Goal: Find specific page/section: Find specific page/section

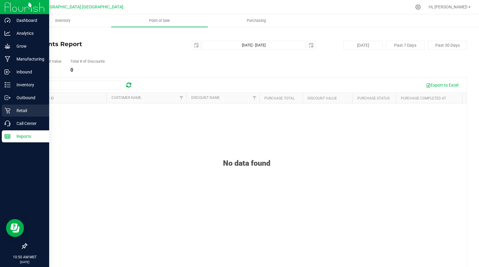
click at [25, 110] on p "Retail" at bounding box center [28, 110] width 36 height 7
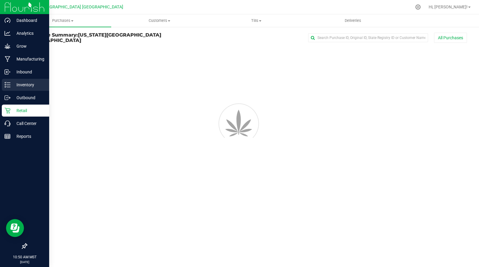
click at [24, 83] on p "Inventory" at bounding box center [28, 84] width 36 height 7
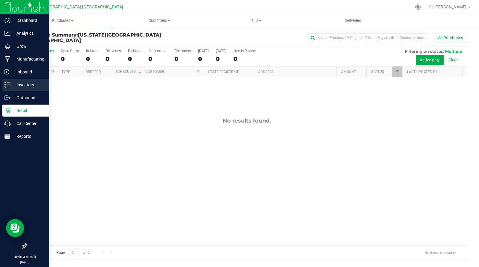
click at [10, 82] on div "Inventory" at bounding box center [25, 85] width 47 height 12
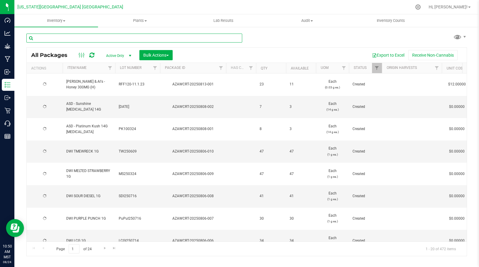
click at [93, 37] on input "text" at bounding box center [134, 38] width 216 height 9
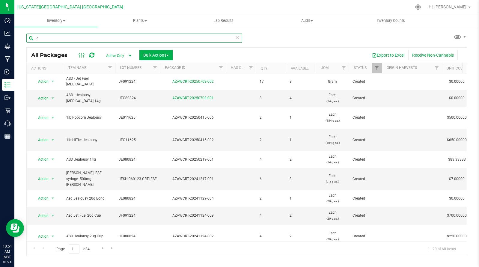
type input "j"
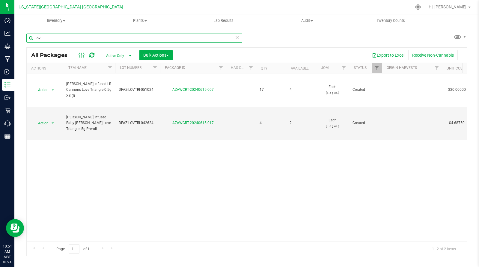
type input "lov"
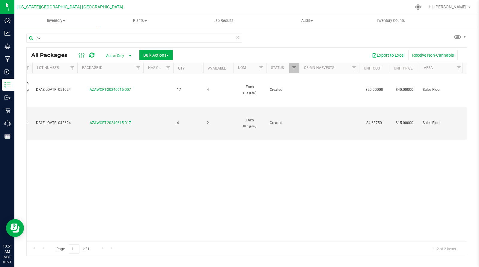
scroll to position [0, 101]
